Goal: Navigation & Orientation: Find specific page/section

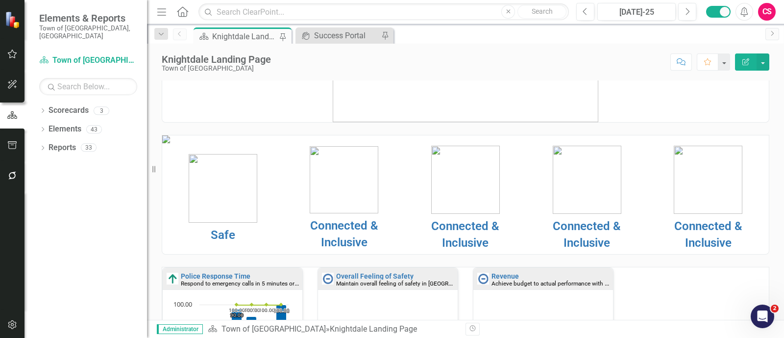
scroll to position [58, 0]
click at [223, 241] on link "Safe" at bounding box center [223, 234] width 24 height 14
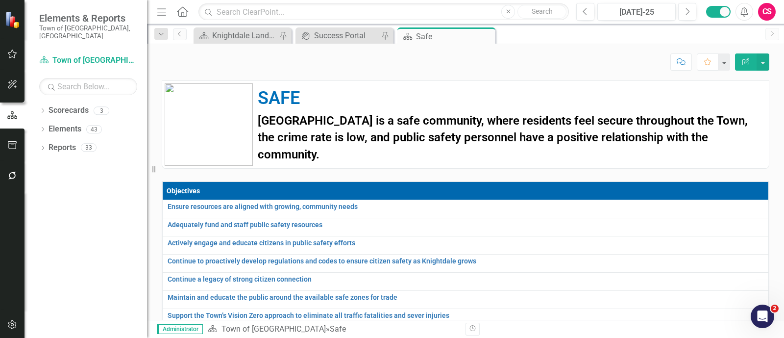
scroll to position [263, 0]
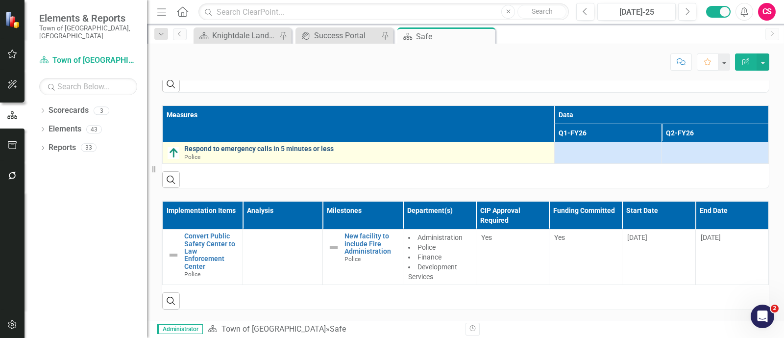
click at [303, 152] on link "Respond to emergency calls in 5 minutes or less" at bounding box center [366, 148] width 365 height 7
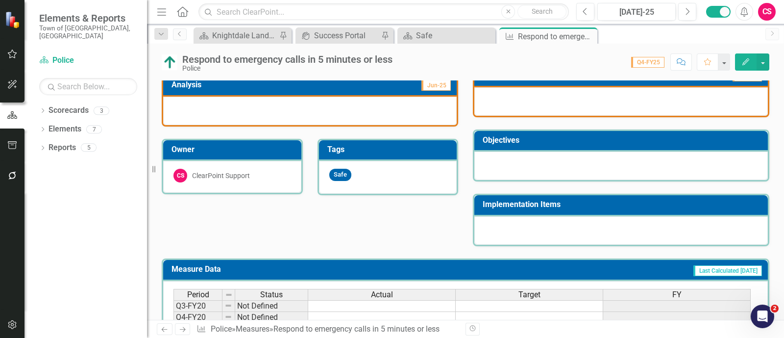
scroll to position [282, 0]
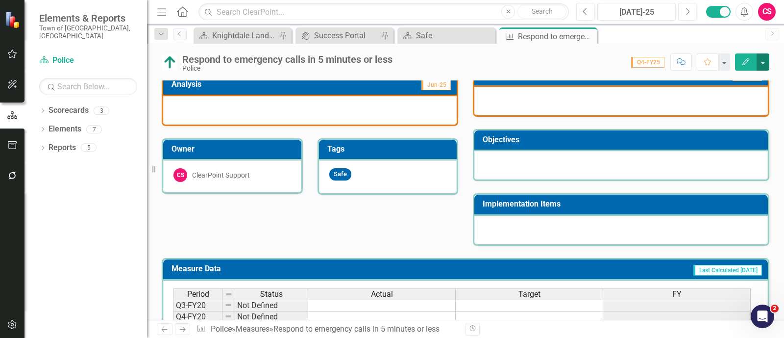
click at [764, 60] on button "button" at bounding box center [762, 61] width 13 height 17
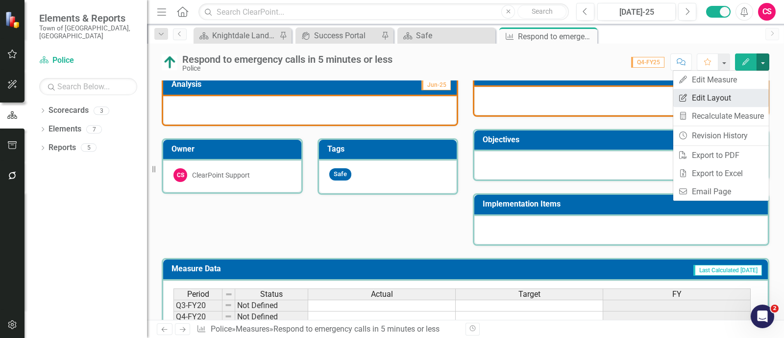
click at [723, 97] on link "Edit Report Edit Layout" at bounding box center [721, 98] width 96 height 18
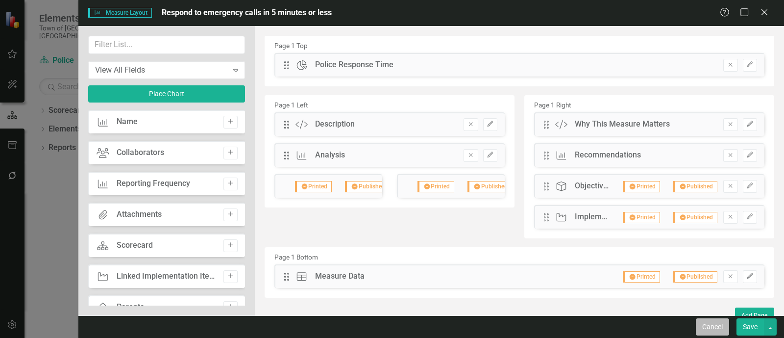
click at [723, 324] on button "Cancel" at bounding box center [712, 326] width 33 height 17
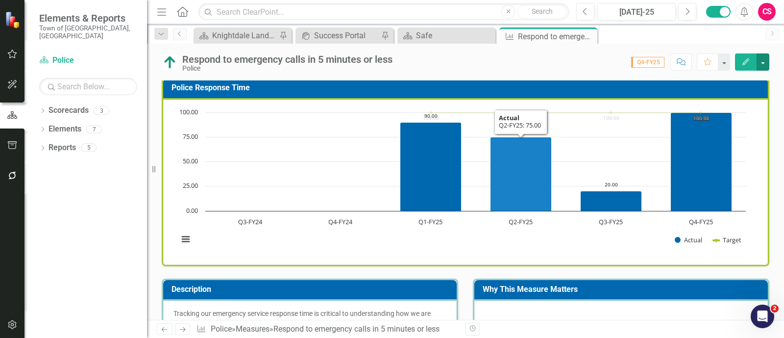
scroll to position [0, 0]
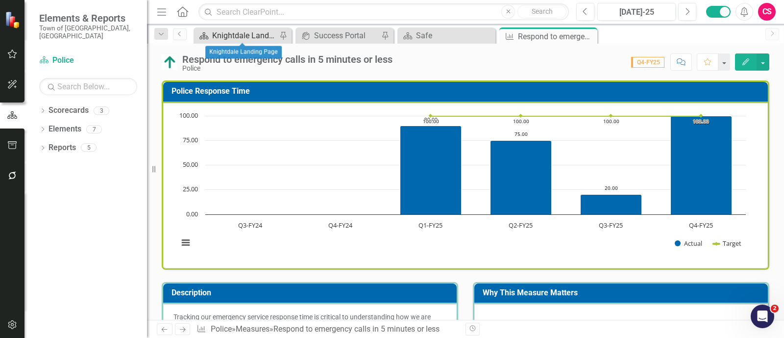
click at [250, 33] on div "Knightdale Landing Page" at bounding box center [244, 35] width 65 height 12
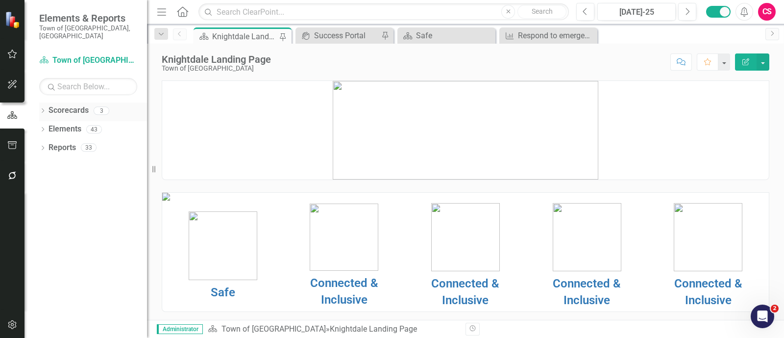
click at [42, 109] on icon "Dropdown" at bounding box center [42, 111] width 7 height 5
click at [45, 126] on icon "Dropdown" at bounding box center [47, 129] width 7 height 6
click at [86, 142] on link "Police" at bounding box center [105, 147] width 83 height 11
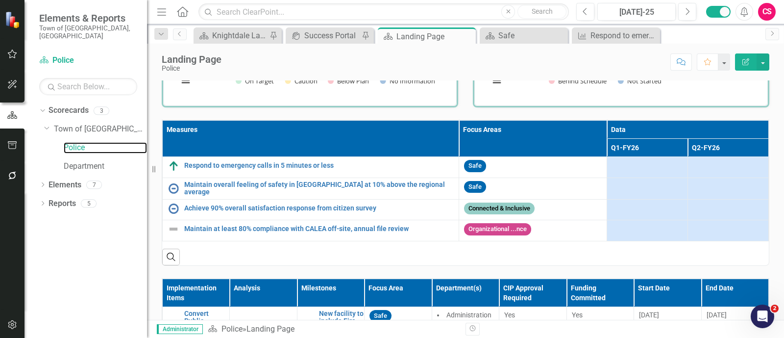
scroll to position [341, 0]
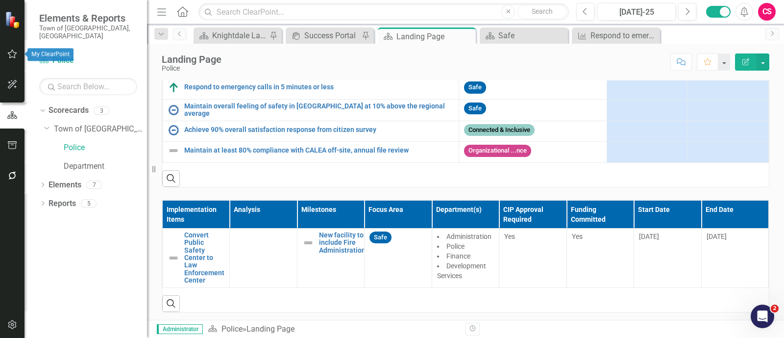
click at [11, 55] on icon "button" at bounding box center [12, 54] width 10 height 8
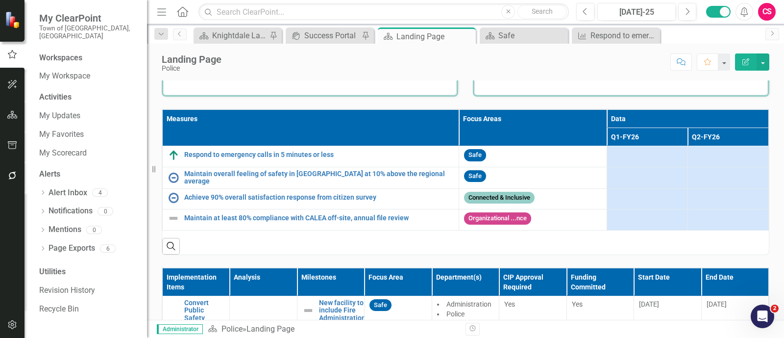
scroll to position [272, 0]
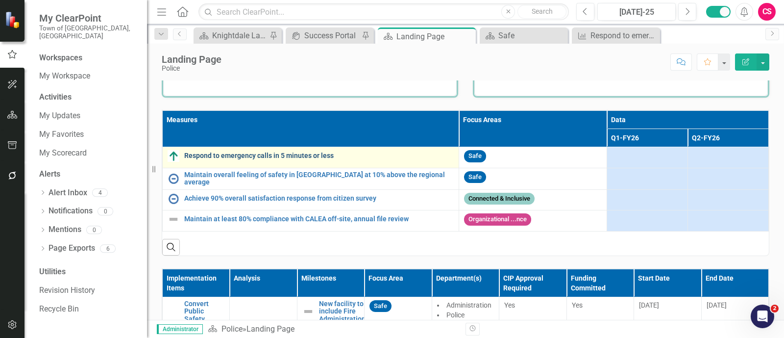
click at [309, 155] on link "Respond to emergency calls in 5 minutes or less" at bounding box center [318, 155] width 269 height 7
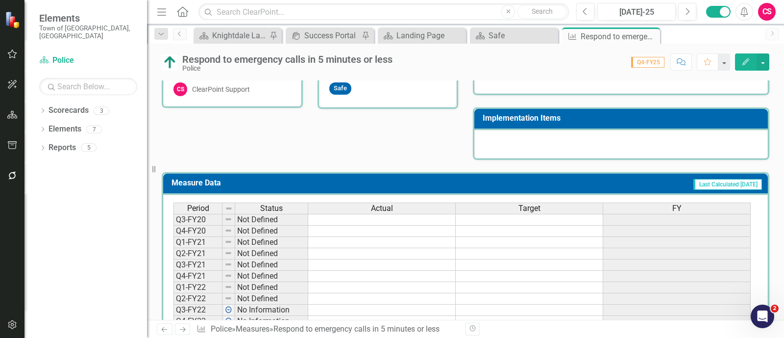
scroll to position [368, 0]
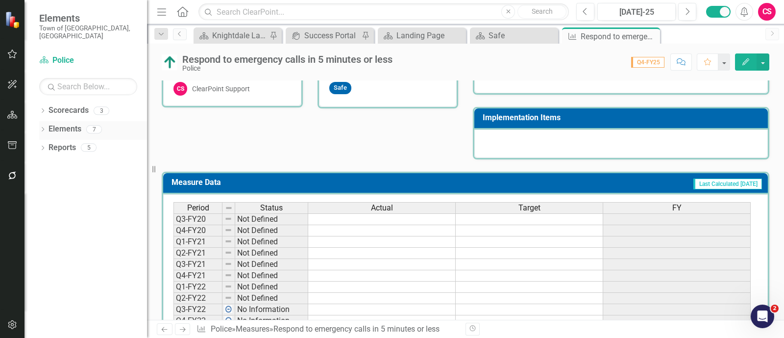
click at [43, 127] on icon "Dropdown" at bounding box center [42, 129] width 7 height 5
click at [45, 183] on icon "Dropdown" at bounding box center [47, 185] width 7 height 5
click at [82, 196] on div "Convert Public Safety Center to Law Enforcement Center" at bounding box center [113, 200] width 67 height 9
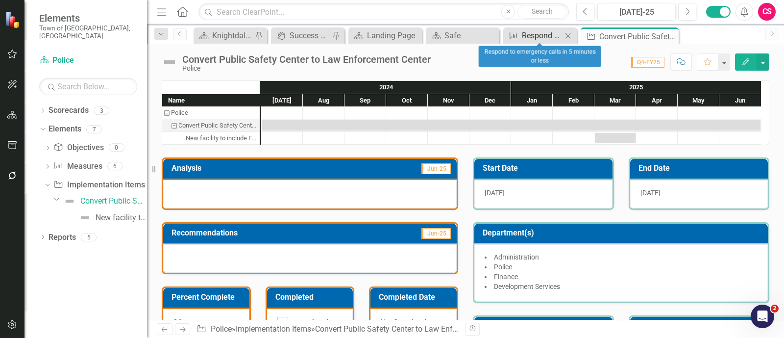
click at [522, 38] on div "Respond to emergency calls in 5 minutes or less" at bounding box center [542, 35] width 40 height 12
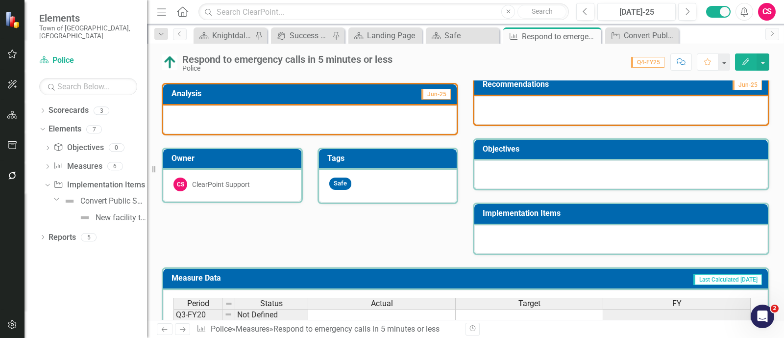
scroll to position [249, 0]
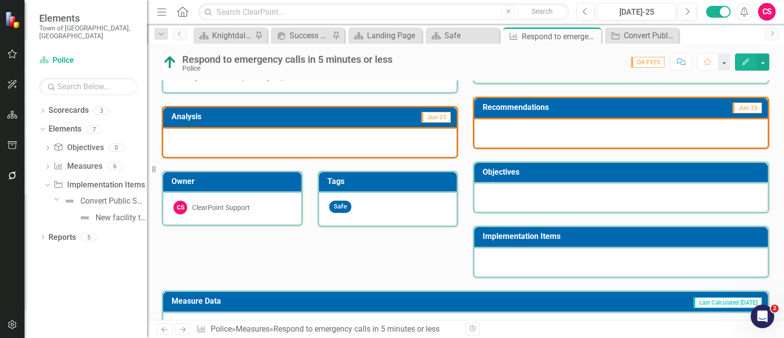
click at [163, 66] on img at bounding box center [170, 62] width 16 height 16
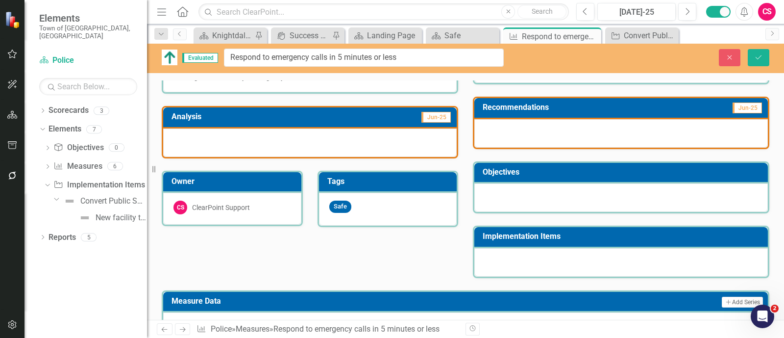
click at [163, 66] on div "Evaluated Respond to emergency calls in 5 minutes or less" at bounding box center [333, 57] width 342 height 18
drag, startPoint x: 727, startPoint y: 67, endPoint x: 730, endPoint y: 56, distance: 11.2
click at [730, 56] on div "Evaluated Respond to emergency calls in 5 minutes or less Close Save" at bounding box center [465, 58] width 637 height 29
click at [730, 56] on icon "Close" at bounding box center [729, 57] width 9 height 7
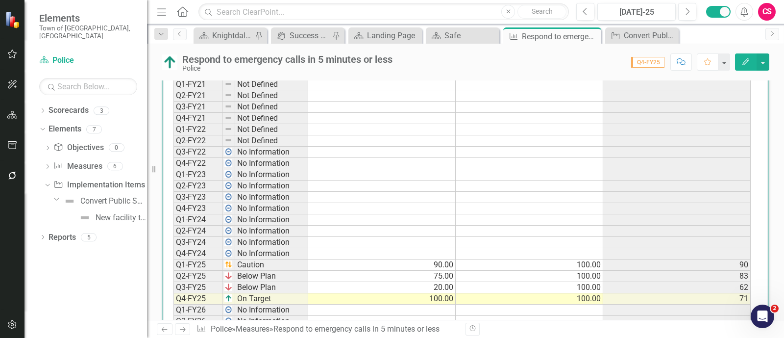
scroll to position [554, 0]
